Goal: Task Accomplishment & Management: Complete application form

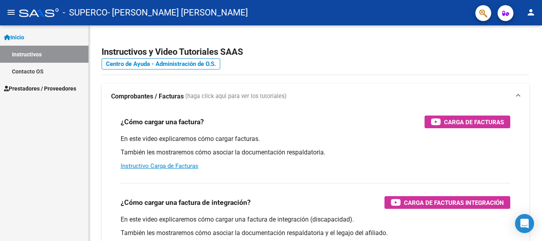
click at [22, 74] on link "Contacto OS" at bounding box center [44, 71] width 88 height 17
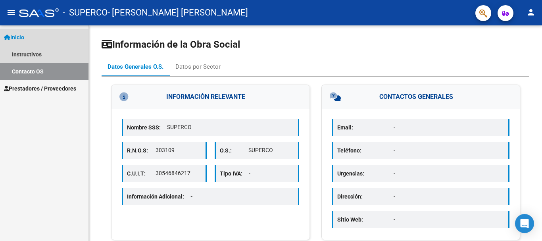
click at [21, 34] on span "Inicio" at bounding box center [14, 37] width 20 height 9
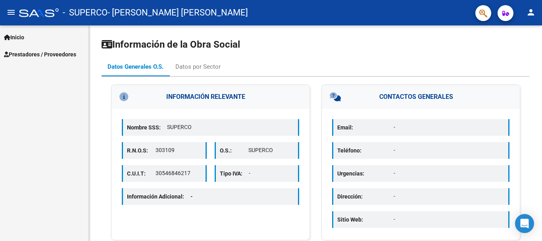
click at [21, 34] on span "Inicio" at bounding box center [14, 37] width 20 height 9
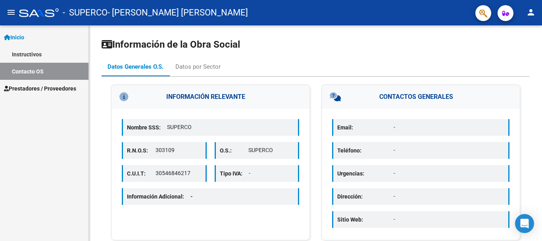
click at [11, 13] on mat-icon "menu" at bounding box center [11, 13] width 10 height 10
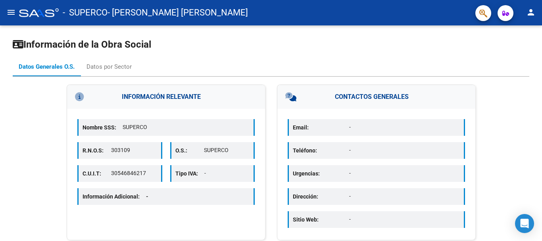
click at [11, 13] on mat-icon "menu" at bounding box center [11, 13] width 10 height 10
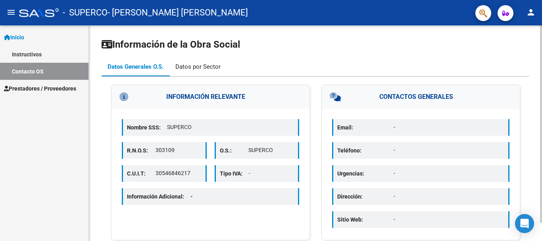
click at [182, 66] on div "Datos por Sector" at bounding box center [197, 66] width 45 height 9
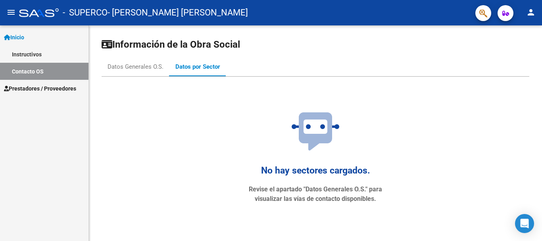
click at [32, 42] on link "Inicio" at bounding box center [44, 37] width 88 height 17
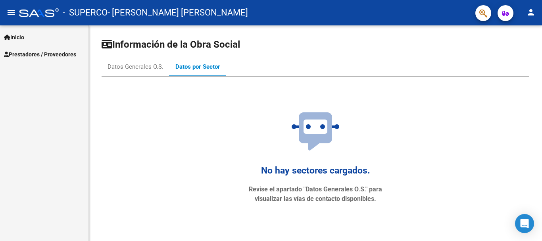
click at [31, 42] on link "Inicio" at bounding box center [44, 37] width 88 height 17
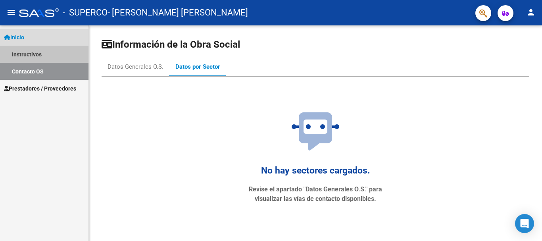
click at [29, 50] on link "Instructivos" at bounding box center [44, 54] width 88 height 17
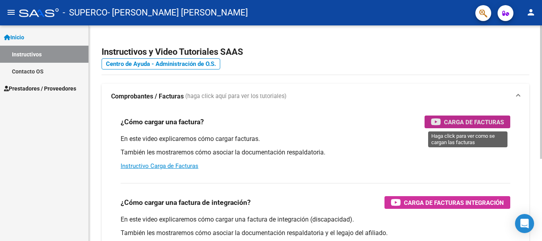
click at [502, 123] on span "Carga de Facturas" at bounding box center [474, 122] width 60 height 10
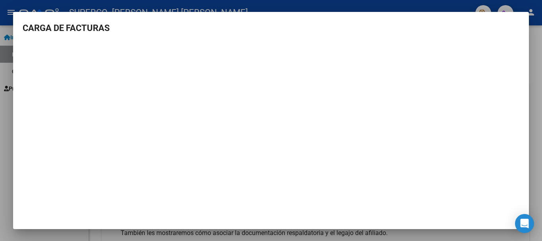
click at [4, 98] on div at bounding box center [271, 120] width 542 height 241
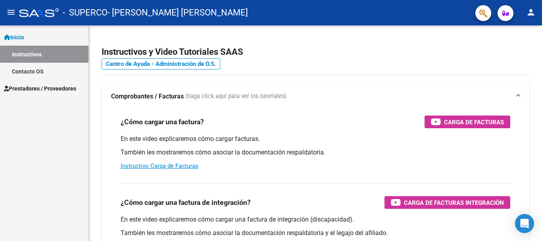
click at [20, 89] on span "Prestadores / Proveedores" at bounding box center [40, 88] width 72 height 9
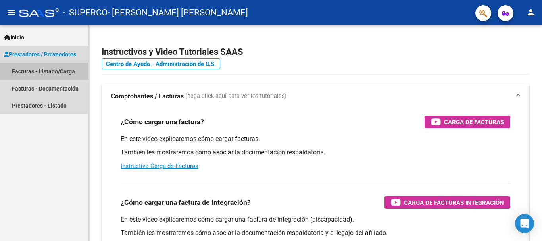
click at [24, 76] on link "Facturas - Listado/Carga" at bounding box center [44, 71] width 88 height 17
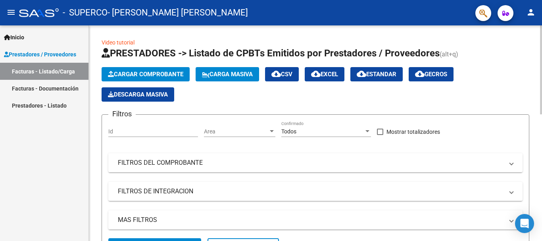
click at [147, 73] on span "Cargar Comprobante" at bounding box center [145, 74] width 75 height 7
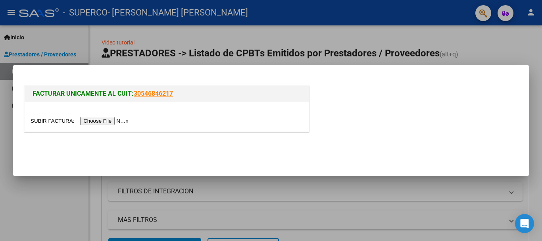
click at [119, 120] on input "file" at bounding box center [81, 121] width 100 height 8
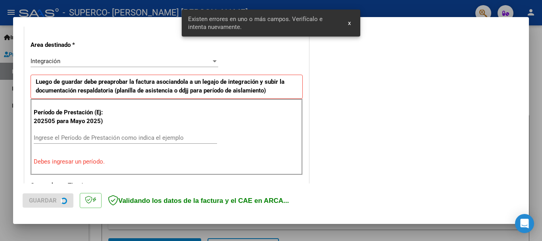
scroll to position [183, 0]
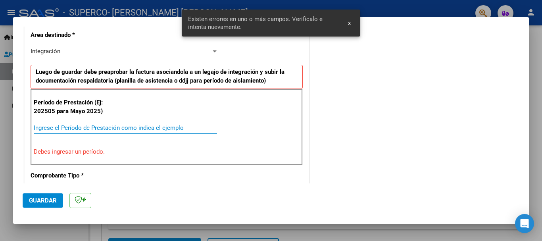
click at [80, 130] on input "Ingrese el Período de Prestación como indica el ejemplo" at bounding box center [125, 127] width 183 height 7
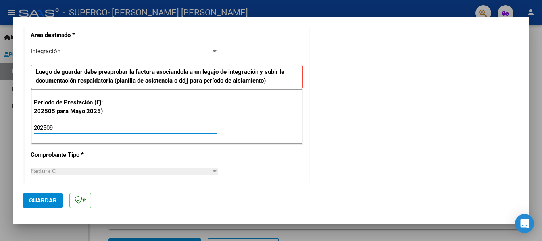
type input "202509"
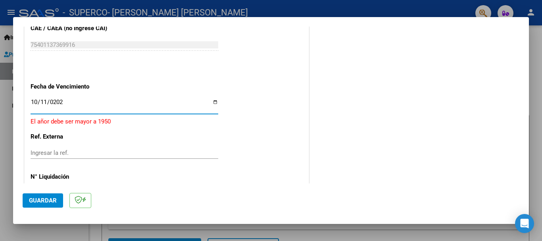
type input "[DATE]"
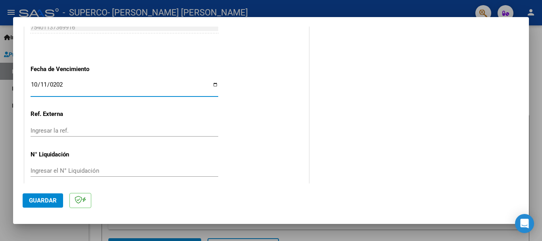
scroll to position [541, 0]
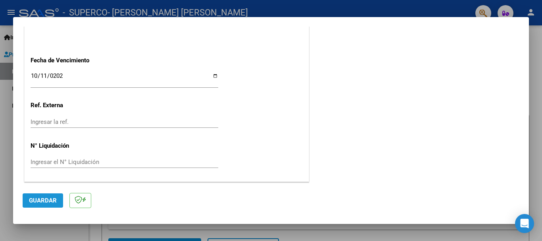
click at [38, 195] on button "Guardar" at bounding box center [43, 200] width 40 height 14
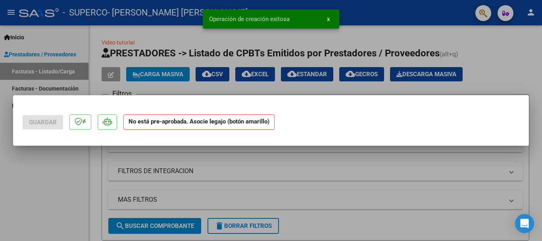
scroll to position [0, 0]
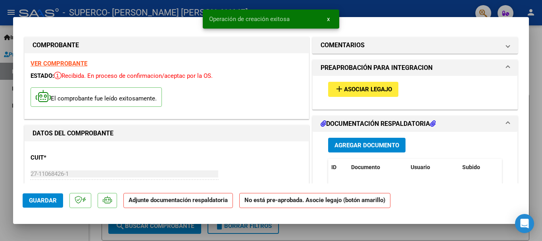
click at [352, 84] on button "add Asociar Legajo" at bounding box center [363, 89] width 70 height 15
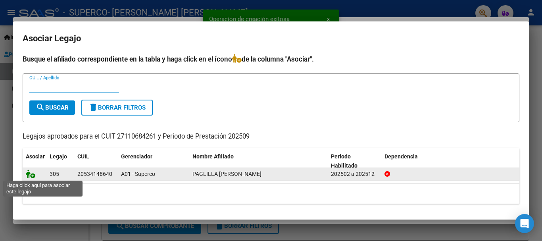
click at [28, 175] on icon at bounding box center [31, 173] width 10 height 9
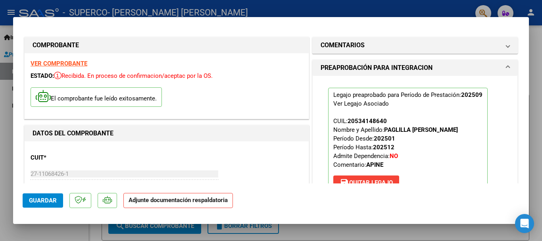
click at [202, 200] on strong "Adjunte documentación respaldatoria" at bounding box center [177, 199] width 99 height 7
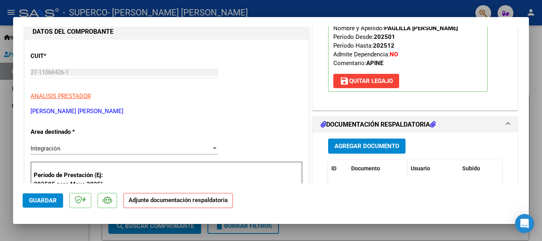
scroll to position [119, 0]
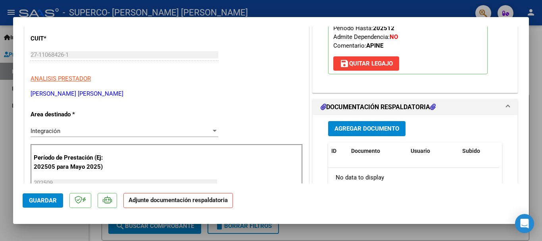
click at [361, 129] on span "Agregar Documento" at bounding box center [366, 128] width 65 height 7
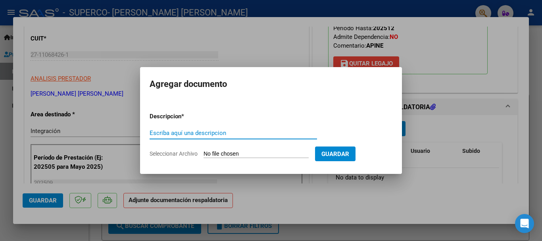
click at [242, 131] on input "Escriba aquí una descripcion" at bounding box center [233, 132] width 167 height 7
type input "Asistencia Septiembre Paglilla"
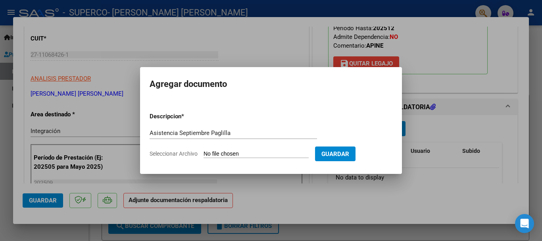
click at [227, 154] on input "Seleccionar Archivo" at bounding box center [255, 154] width 105 height 8
type input "C:\fakepath\[DATE] asist paglilla.pdf"
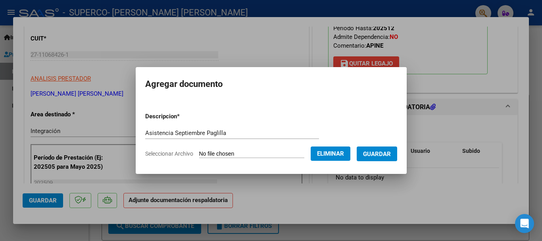
click at [390, 154] on span "Guardar" at bounding box center [377, 153] width 28 height 7
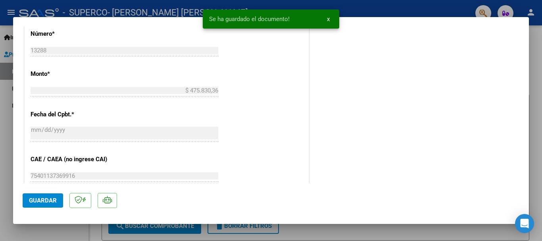
scroll to position [397, 0]
click at [36, 197] on span "Guardar" at bounding box center [43, 200] width 28 height 7
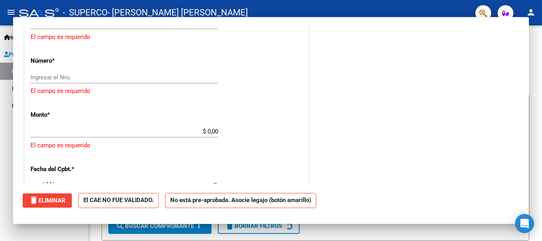
scroll to position [0, 0]
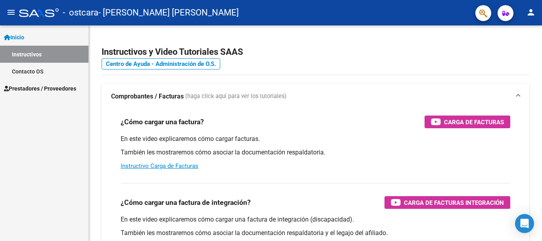
click at [65, 86] on span "Prestadores / Proveedores" at bounding box center [40, 88] width 72 height 9
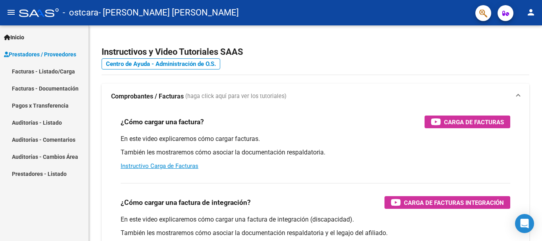
click at [56, 68] on link "Facturas - Listado/Carga" at bounding box center [44, 71] width 88 height 17
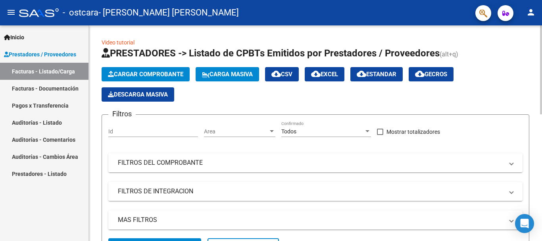
click at [135, 74] on span "Cargar Comprobante" at bounding box center [145, 74] width 75 height 7
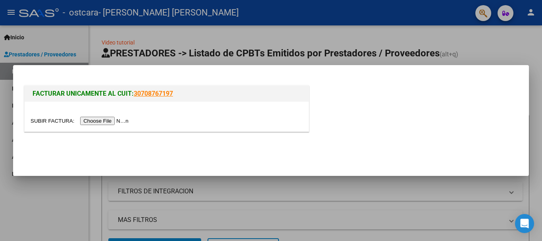
click at [113, 120] on input "file" at bounding box center [81, 121] width 100 height 8
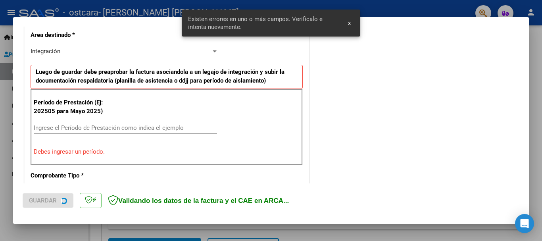
scroll to position [198, 0]
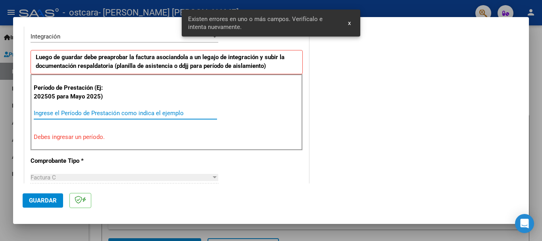
click at [86, 112] on input "Ingrese el Período de Prestación como indica el ejemplo" at bounding box center [125, 112] width 183 height 7
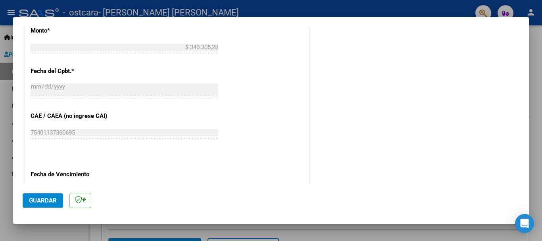
scroll to position [475, 0]
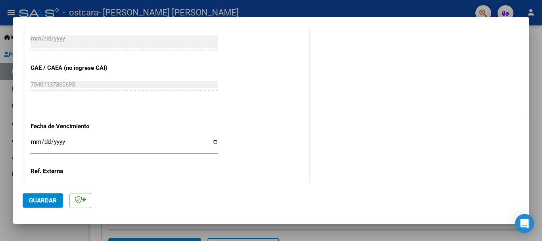
type input "202509"
click at [35, 142] on input "Ingresar la fecha" at bounding box center [125, 144] width 188 height 13
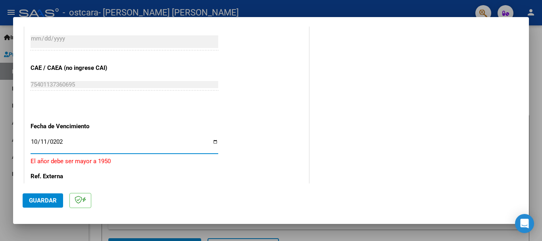
type input "[DATE]"
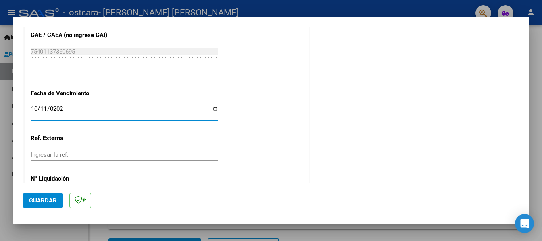
scroll to position [541, 0]
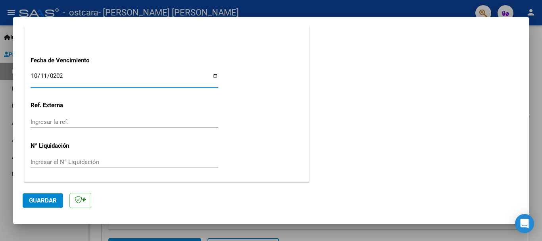
click at [37, 201] on span "Guardar" at bounding box center [43, 200] width 28 height 7
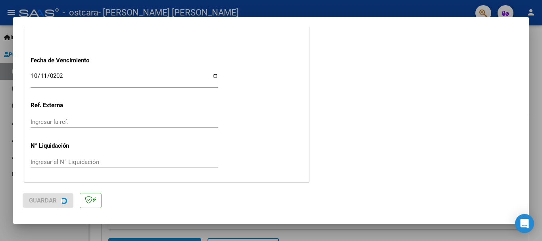
scroll to position [0, 0]
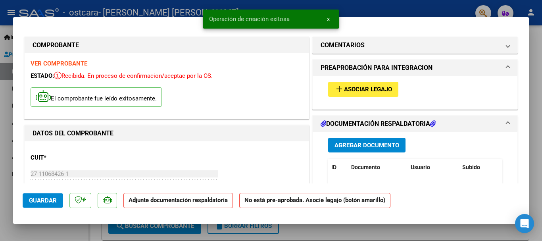
click at [344, 90] on span "Asociar Legajo" at bounding box center [368, 89] width 48 height 7
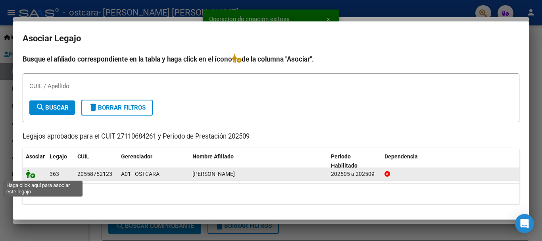
click at [34, 174] on icon at bounding box center [31, 173] width 10 height 9
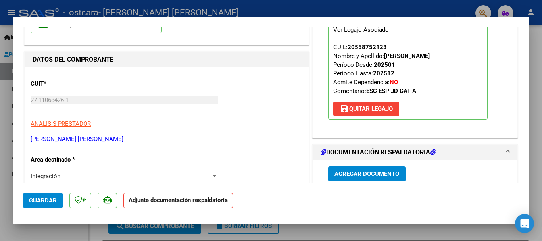
scroll to position [119, 0]
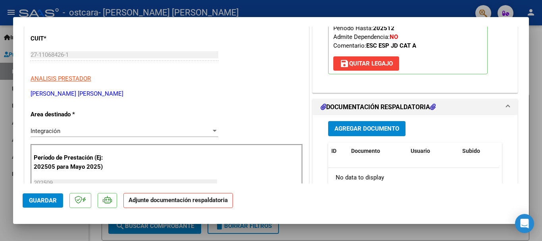
click at [348, 129] on span "Agregar Documento" at bounding box center [366, 128] width 65 height 7
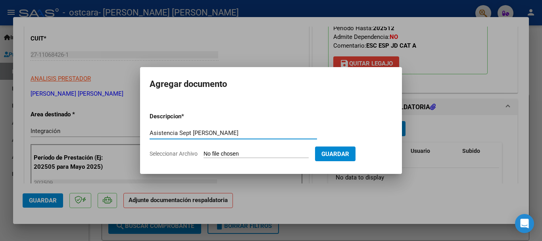
type input "Asistencia Sept Maldonado"
click at [347, 152] on span "Guardar" at bounding box center [335, 153] width 28 height 7
click at [257, 156] on input "Seleccionar Archivo" at bounding box center [255, 154] width 105 height 8
type input "C:\fakepath\SEPT 2025 MALDONADO .pdf"
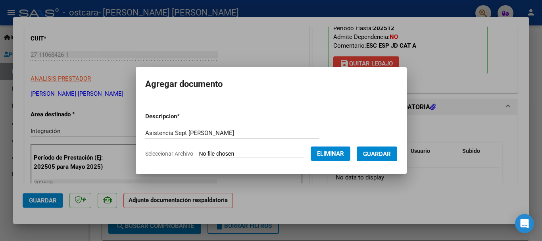
click at [375, 156] on span "Guardar" at bounding box center [377, 153] width 28 height 7
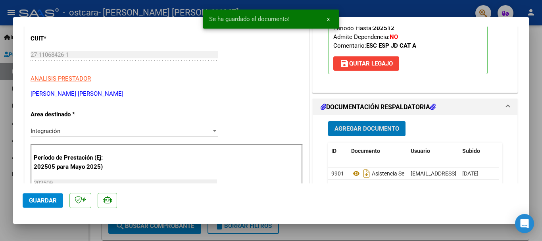
click at [44, 200] on span "Guardar" at bounding box center [43, 200] width 28 height 7
